Goal: Download file/media

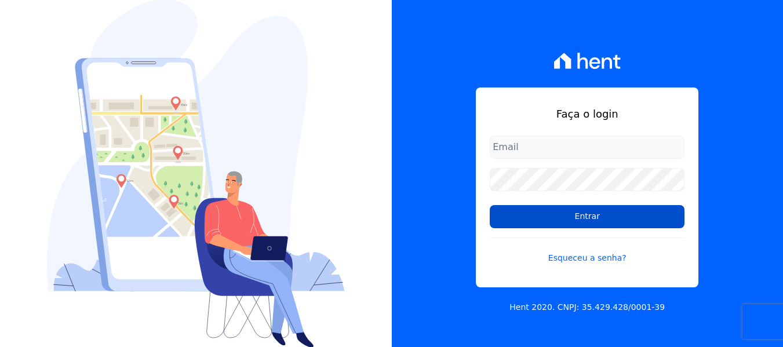
type input "[PERSON_NAME][EMAIL_ADDRESS][DOMAIN_NAME]"
click at [533, 223] on input "Entrar" at bounding box center [587, 216] width 195 height 23
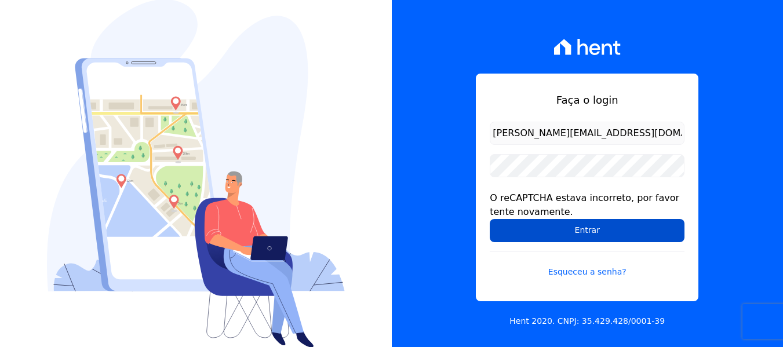
drag, startPoint x: 0, startPoint y: 0, endPoint x: 533, endPoint y: 223, distance: 578.0
click at [533, 223] on input "Entrar" at bounding box center [587, 230] width 195 height 23
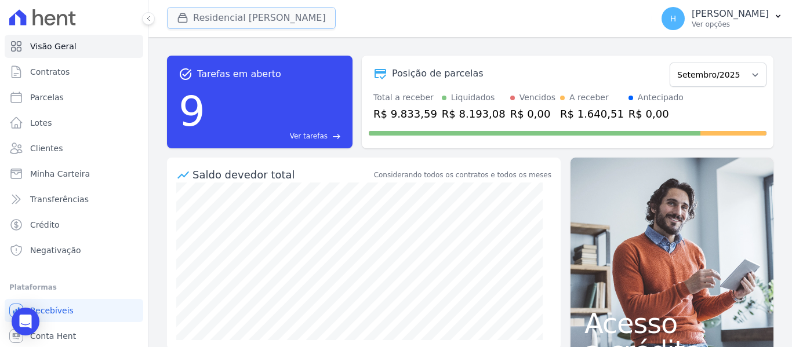
click at [242, 23] on button "Residencial Mirante" at bounding box center [251, 18] width 169 height 22
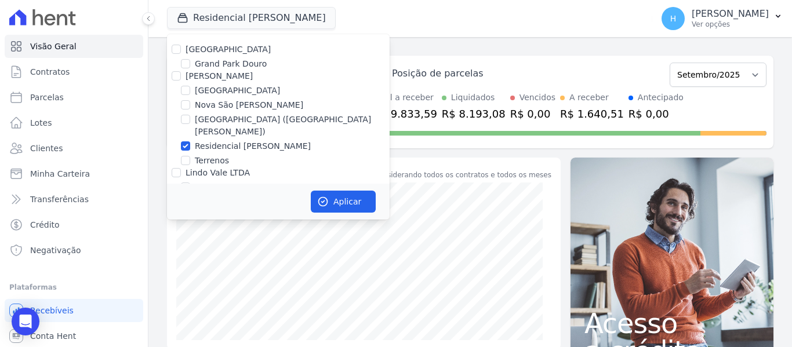
click at [220, 50] on label "Residencial Park" at bounding box center [227, 49] width 85 height 9
click at [181, 50] on input "Residencial Park" at bounding box center [176, 49] width 9 height 9
checkbox input "true"
click at [177, 79] on input "[PERSON_NAME]" at bounding box center [176, 75] width 9 height 9
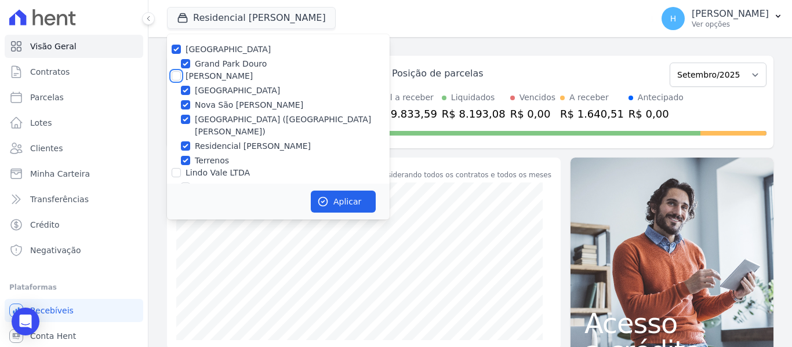
checkbox input "true"
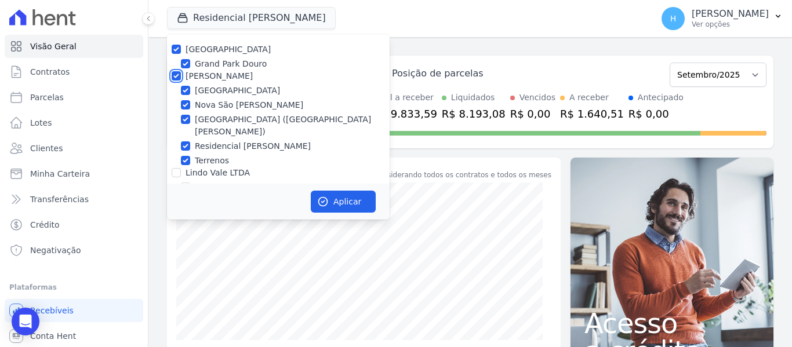
scroll to position [34, 0]
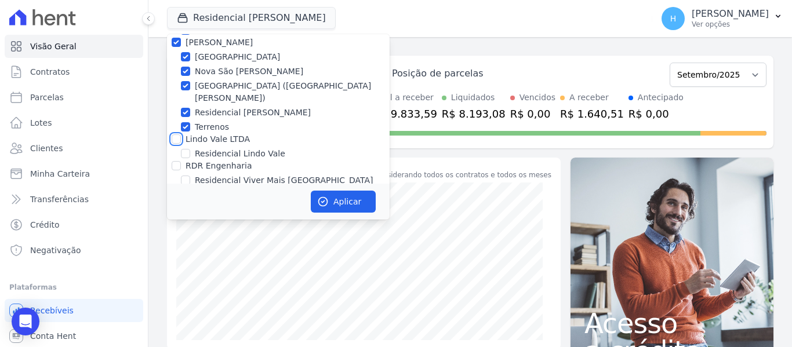
drag, startPoint x: 176, startPoint y: 125, endPoint x: 169, endPoint y: 150, distance: 26.6
click at [176, 134] on input "Lindo Vale LTDA" at bounding box center [176, 138] width 9 height 9
checkbox input "true"
click at [175, 160] on div at bounding box center [176, 166] width 9 height 12
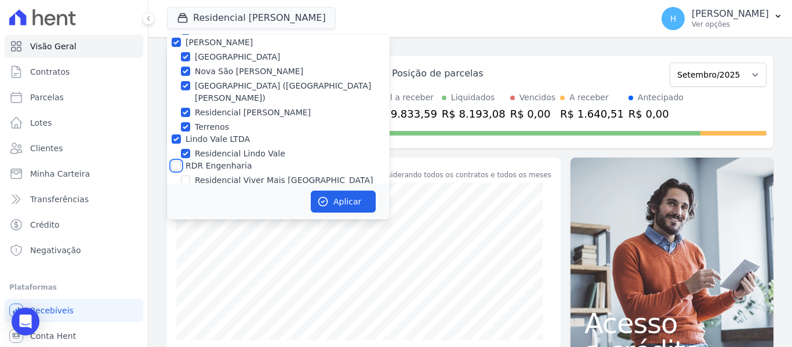
click at [176, 161] on input "RDR Engenharia" at bounding box center [176, 165] width 9 height 9
checkbox input "true"
click at [331, 212] on div "Aplicar" at bounding box center [278, 202] width 223 height 36
click at [331, 196] on button "Aplicar" at bounding box center [343, 202] width 65 height 22
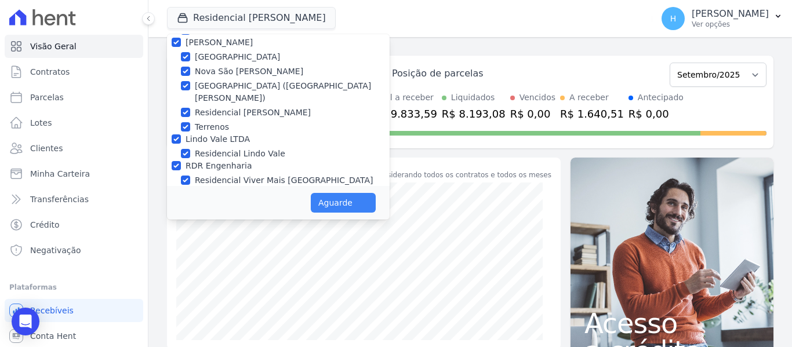
scroll to position [31, 0]
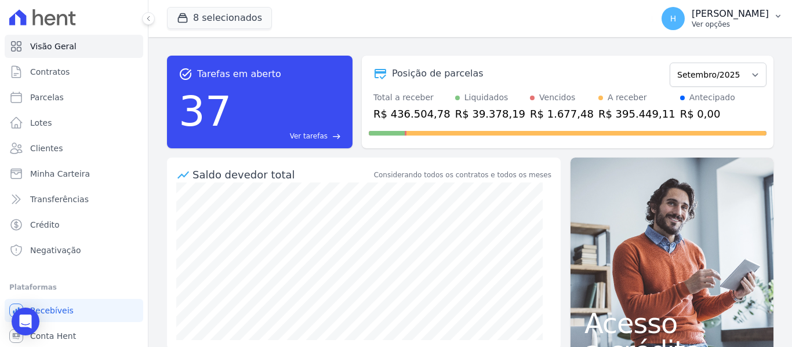
click at [749, 23] on p "Ver opções" at bounding box center [729, 24] width 77 height 9
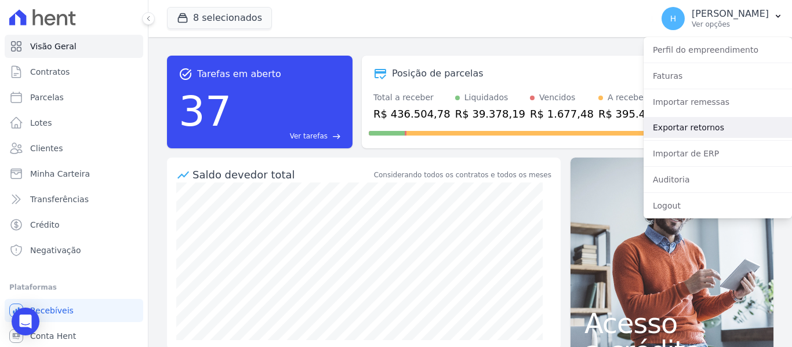
click at [698, 132] on link "Exportar retornos" at bounding box center [717, 127] width 148 height 21
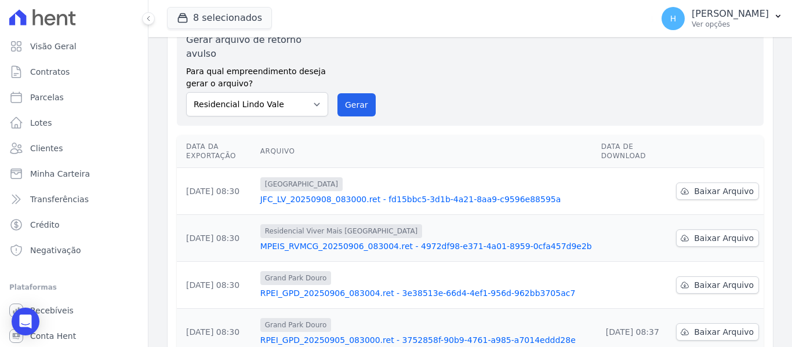
scroll to position [116, 0]
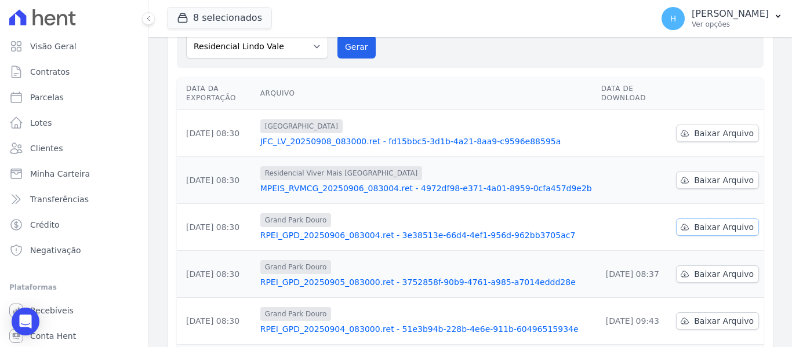
click at [687, 218] on link "Baixar Arquivo" at bounding box center [717, 226] width 83 height 17
click at [701, 174] on span "Baixar Arquivo" at bounding box center [724, 180] width 60 height 12
click at [694, 127] on span "Baixar Arquivo" at bounding box center [724, 133] width 60 height 12
click at [724, 218] on link "Baixar Arquivo" at bounding box center [717, 226] width 83 height 17
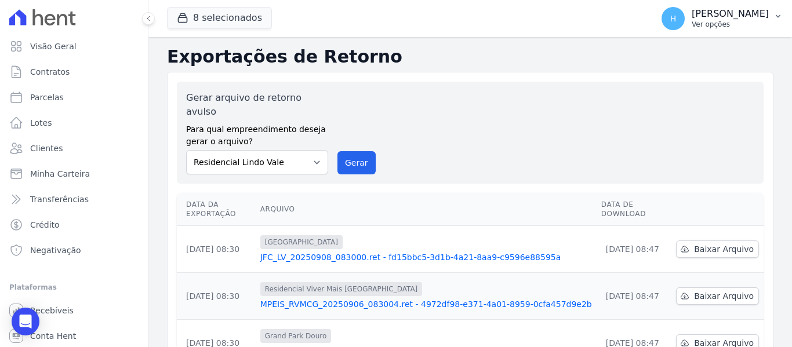
click at [753, 14] on p "[PERSON_NAME]" at bounding box center [729, 14] width 77 height 12
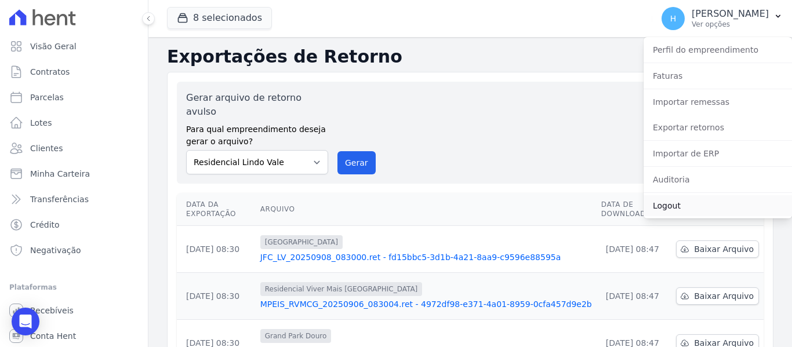
click at [677, 209] on link "Logout" at bounding box center [717, 205] width 148 height 21
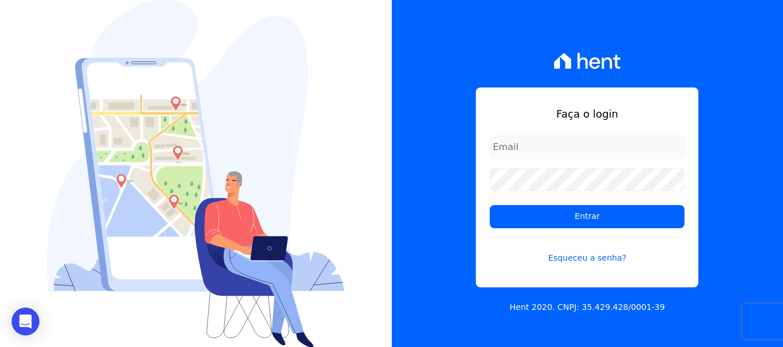
type input "[PERSON_NAME][EMAIL_ADDRESS][DOMAIN_NAME]"
